Goal: Task Accomplishment & Management: Manage account settings

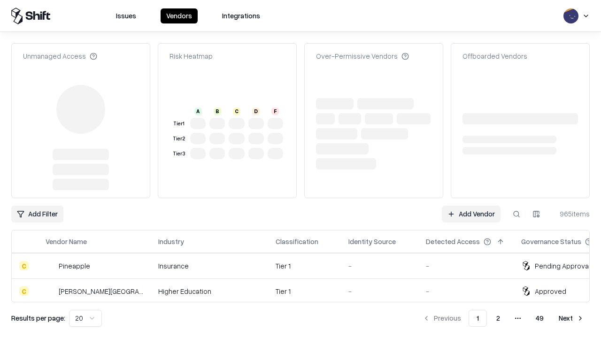
click at [471, 206] on link "Add Vendor" at bounding box center [471, 214] width 59 height 17
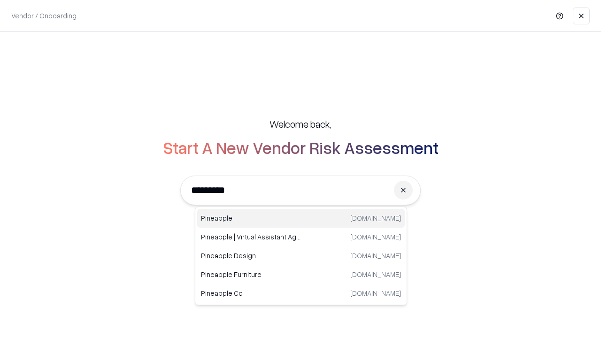
click at [301, 218] on div "Pineapple [DOMAIN_NAME]" at bounding box center [300, 218] width 207 height 19
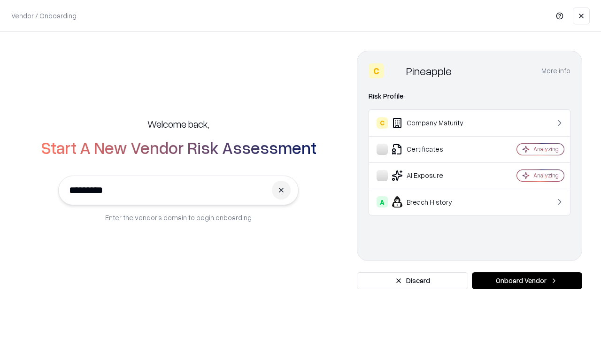
type input "*********"
click at [526, 281] on button "Onboard Vendor" at bounding box center [527, 280] width 110 height 17
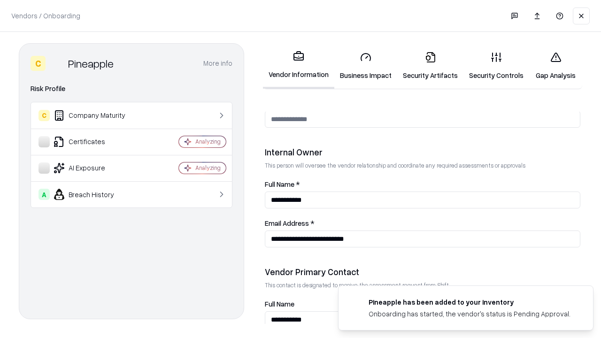
scroll to position [486, 0]
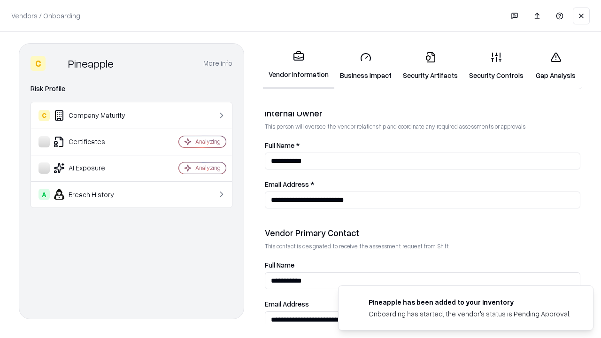
click at [366, 66] on link "Business Impact" at bounding box center [365, 66] width 63 height 44
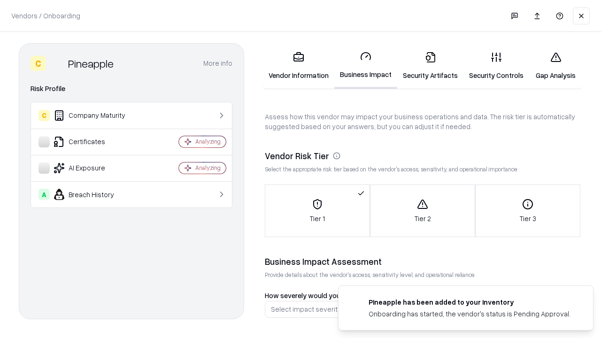
click at [430, 66] on link "Security Artifacts" at bounding box center [430, 66] width 66 height 44
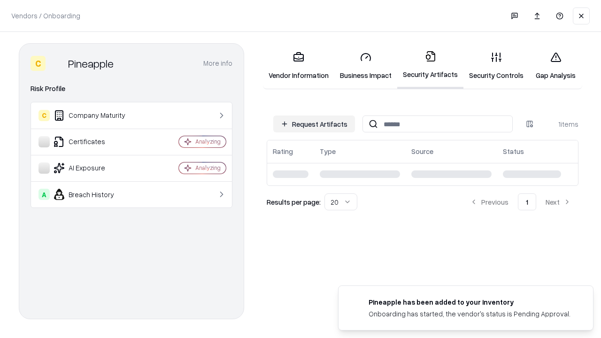
click at [314, 124] on button "Request Artifacts" at bounding box center [314, 123] width 82 height 17
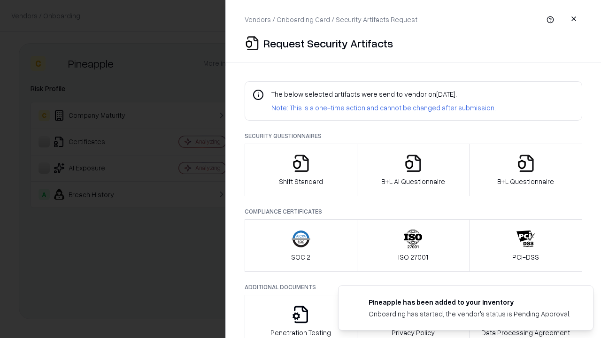
click at [300, 170] on icon "button" at bounding box center [300, 163] width 19 height 19
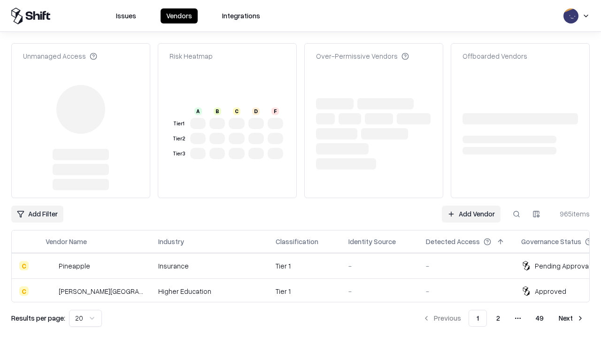
click at [471, 206] on link "Add Vendor" at bounding box center [471, 214] width 59 height 17
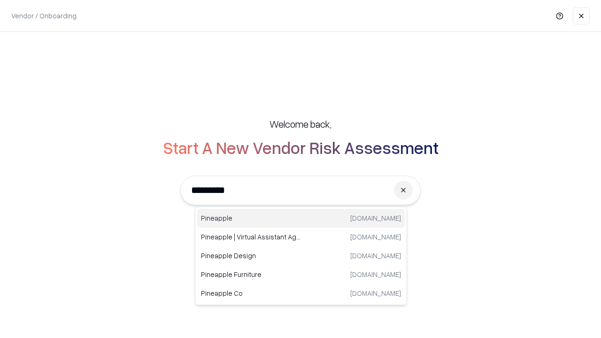
click at [301, 218] on div "Pineapple [DOMAIN_NAME]" at bounding box center [300, 218] width 207 height 19
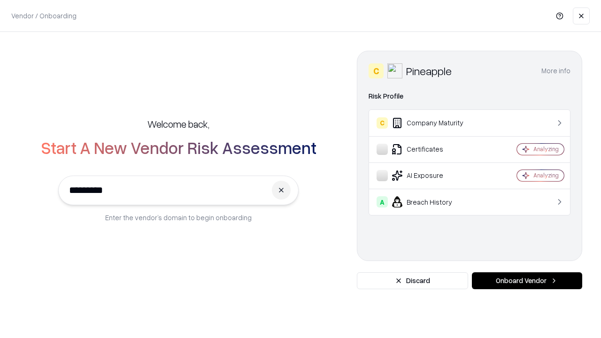
type input "*********"
click at [526, 281] on button "Onboard Vendor" at bounding box center [527, 280] width 110 height 17
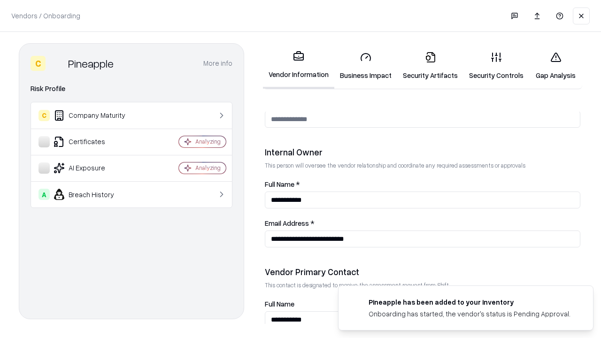
scroll to position [486, 0]
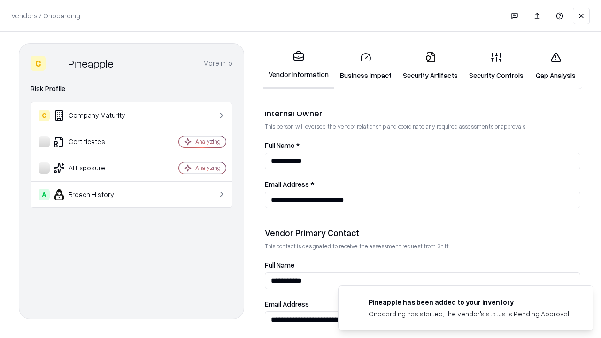
click at [555, 66] on link "Gap Analysis" at bounding box center [555, 66] width 53 height 44
